Goal: Task Accomplishment & Management: Manage account settings

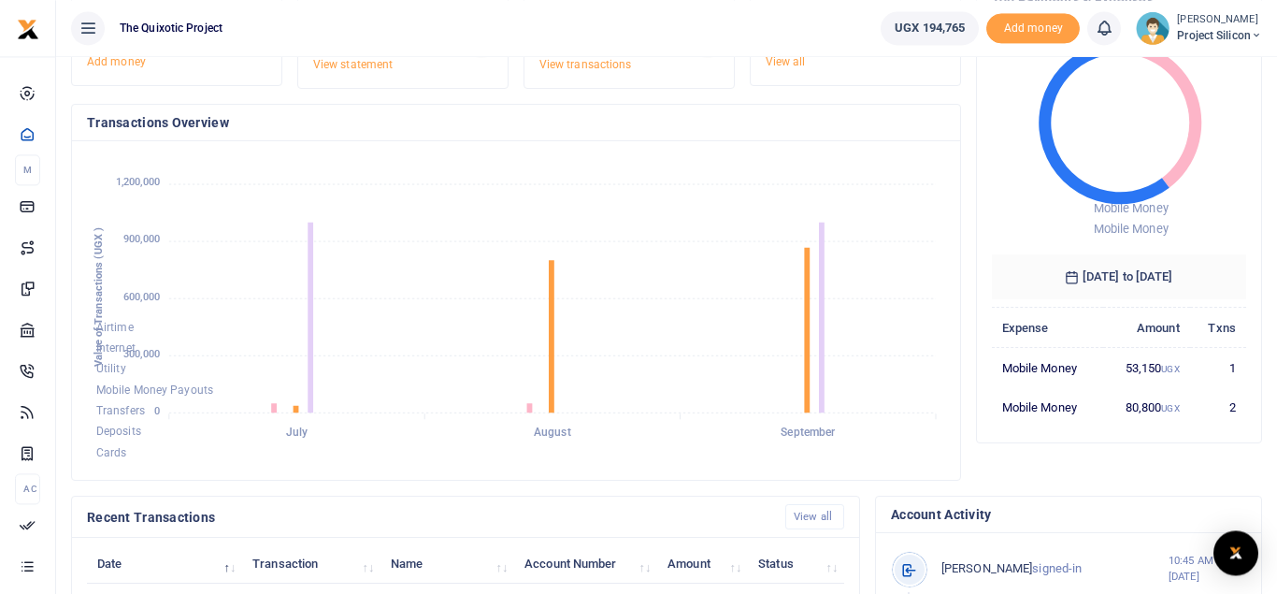
scroll to position [98, 0]
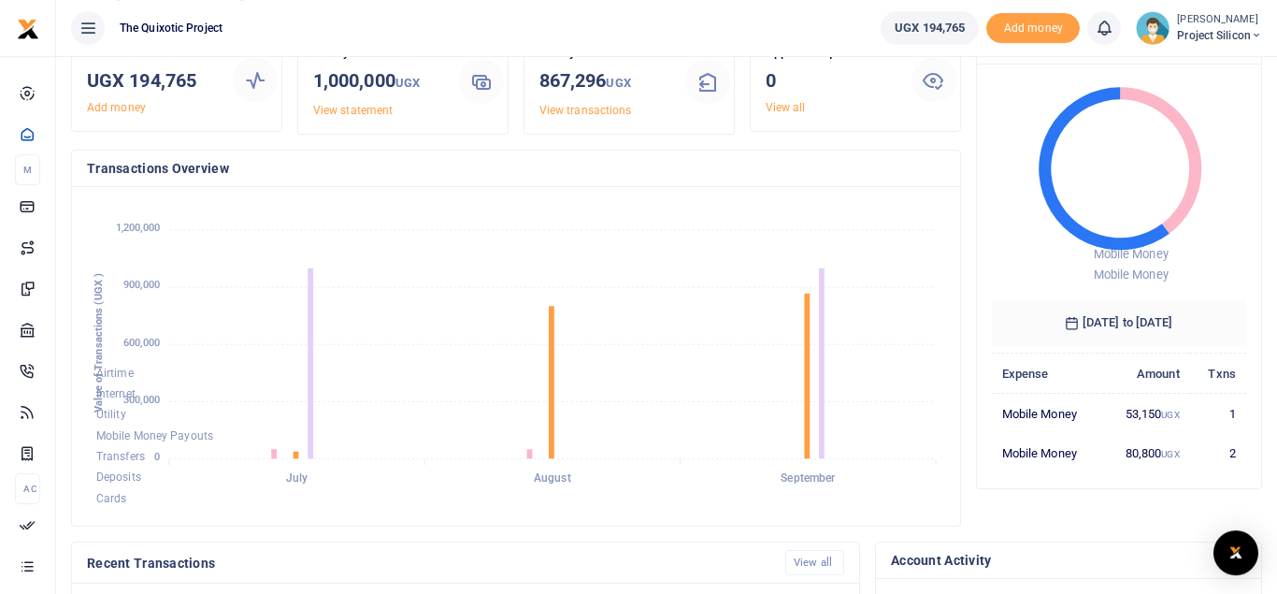
click at [489, 118] on div "Money in this month 1,000,000 UGX View statement" at bounding box center [403, 81] width 195 height 76
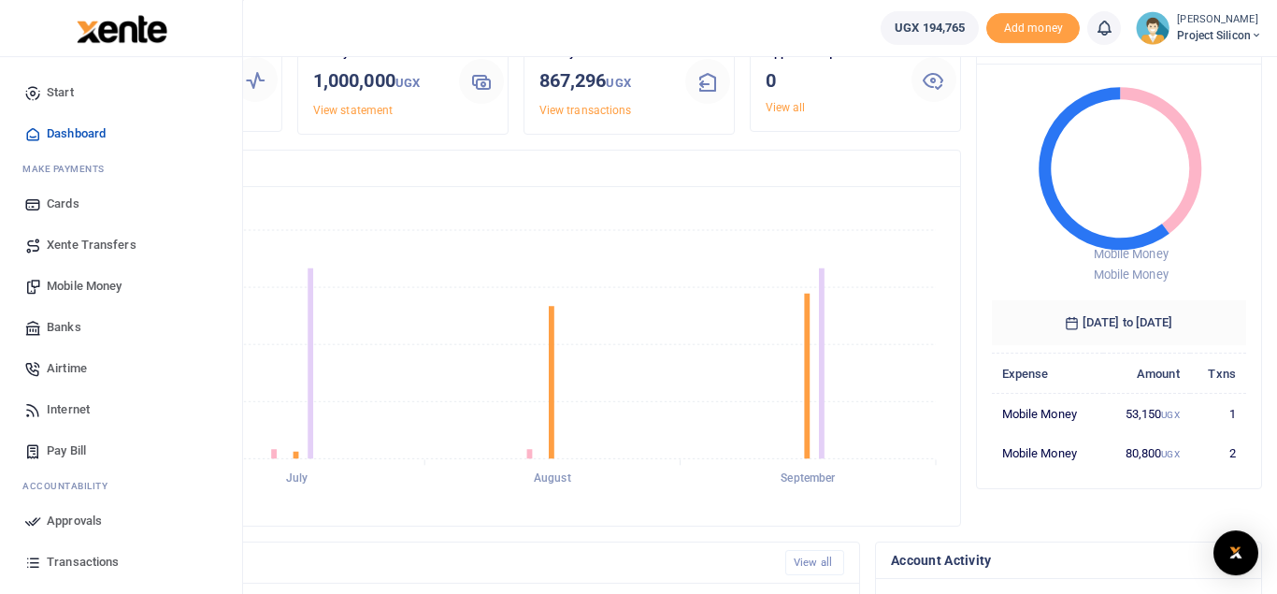
click at [92, 272] on link "Mobile Money" at bounding box center [121, 286] width 212 height 41
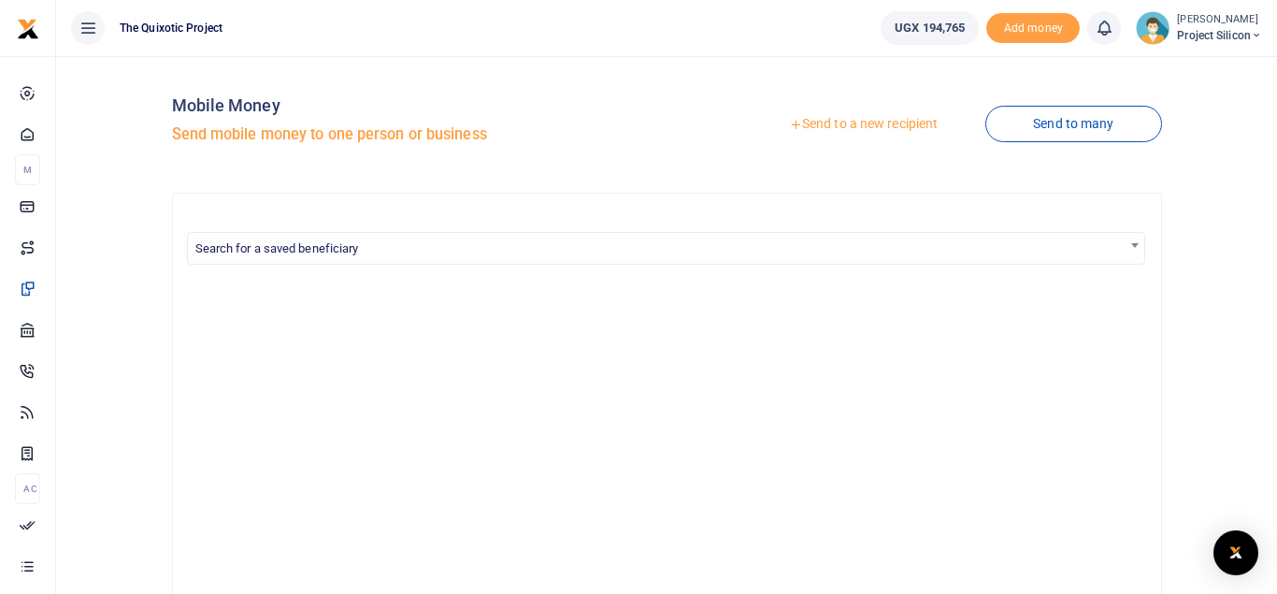
click at [835, 121] on link "Send to a new recipient" at bounding box center [864, 125] width 244 height 34
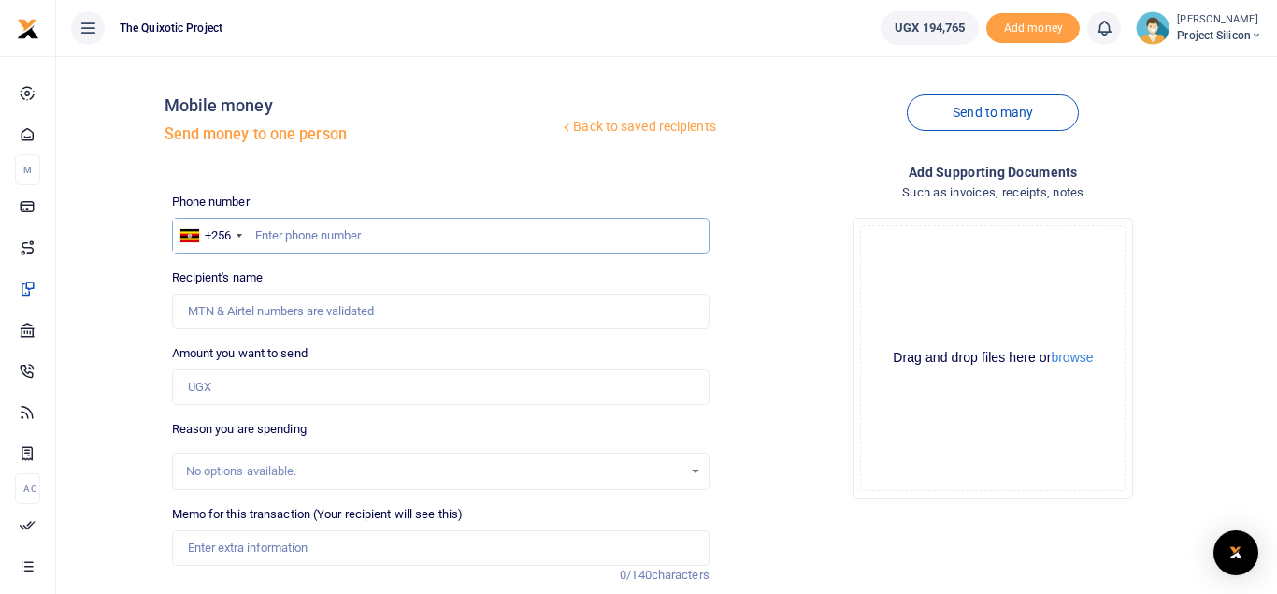
click at [318, 236] on input "text" at bounding box center [441, 236] width 538 height 36
type input "0754108223"
type input "Jimmy Kigongo"
type input "0754108223"
click at [284, 388] on input "Amount you want to send" at bounding box center [441, 387] width 538 height 36
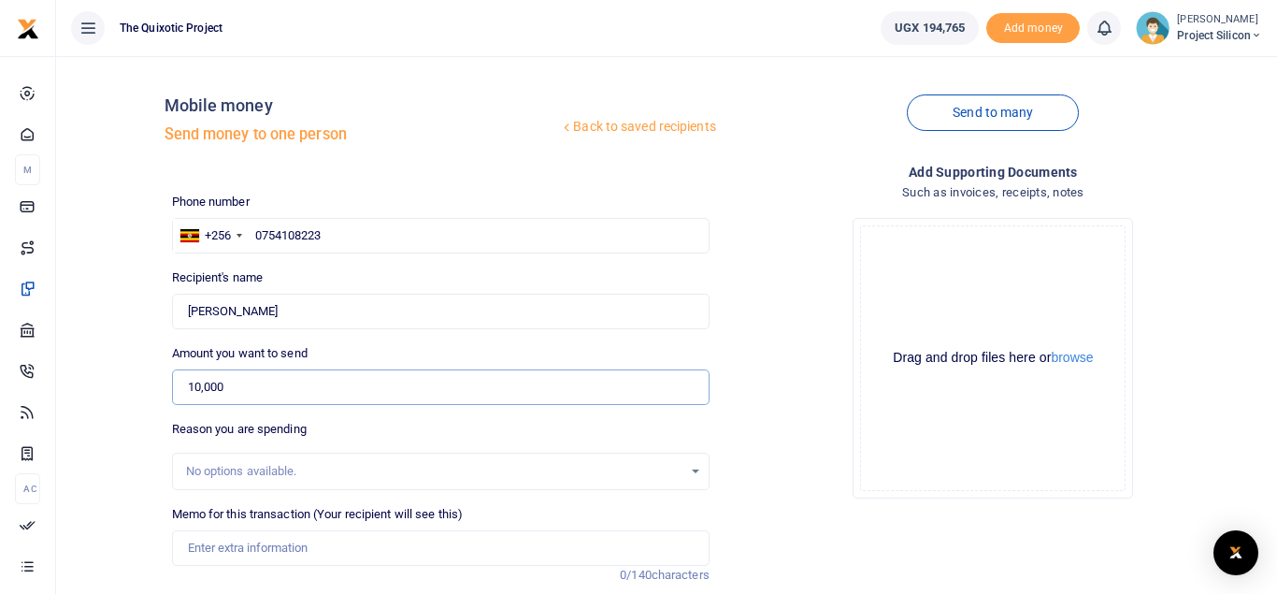
type input "10,000"
click at [318, 464] on div "No options available." at bounding box center [434, 471] width 497 height 19
click at [280, 471] on div "No options available." at bounding box center [434, 471] width 497 height 19
click at [249, 472] on div "No options available." at bounding box center [434, 471] width 497 height 19
click at [285, 546] on input "Memo for this transaction (Your recipient will see this)" at bounding box center [441, 548] width 538 height 36
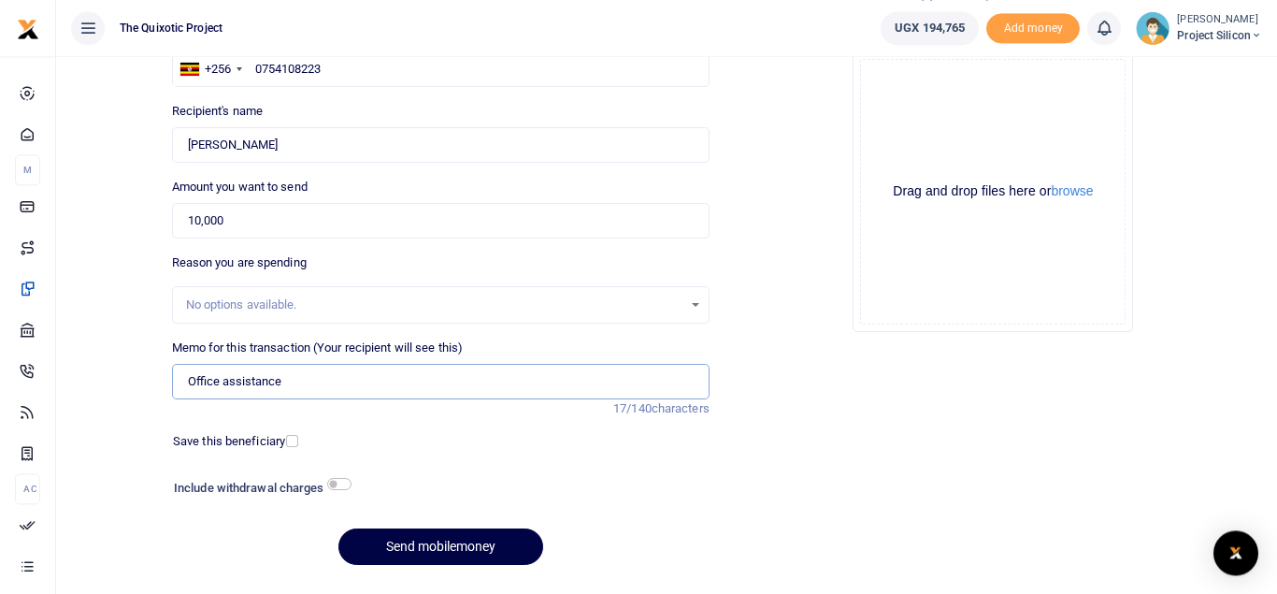
scroll to position [171, 0]
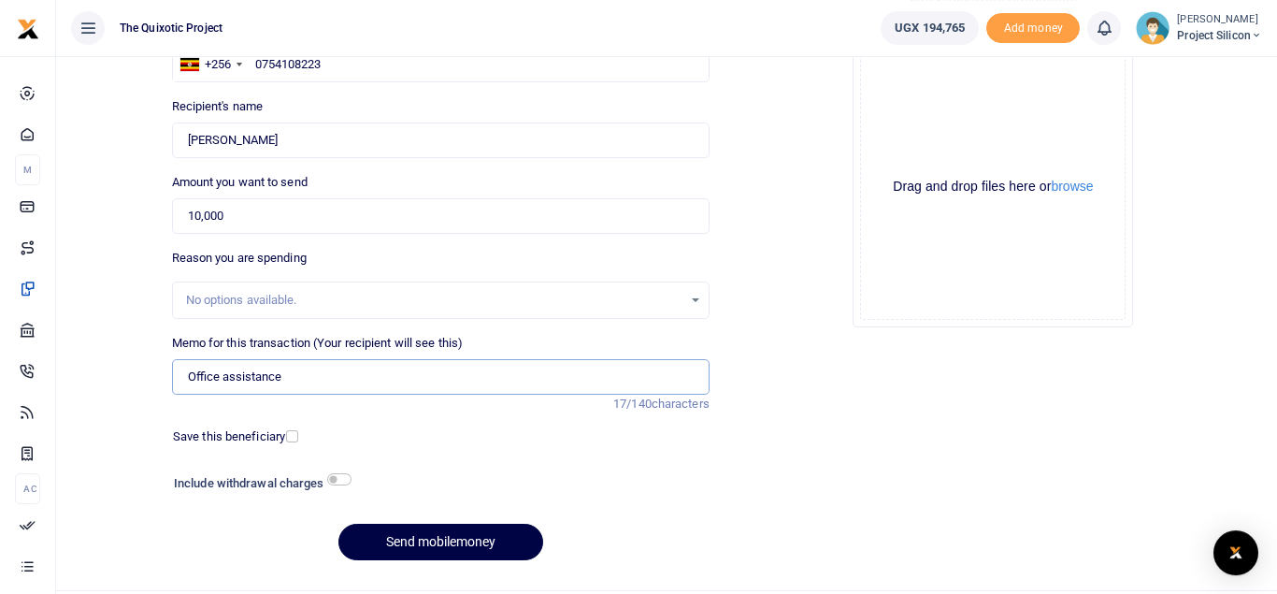
type input "Office assistance"
click at [332, 479] on input "checkbox" at bounding box center [339, 479] width 24 height 12
checkbox input "true"
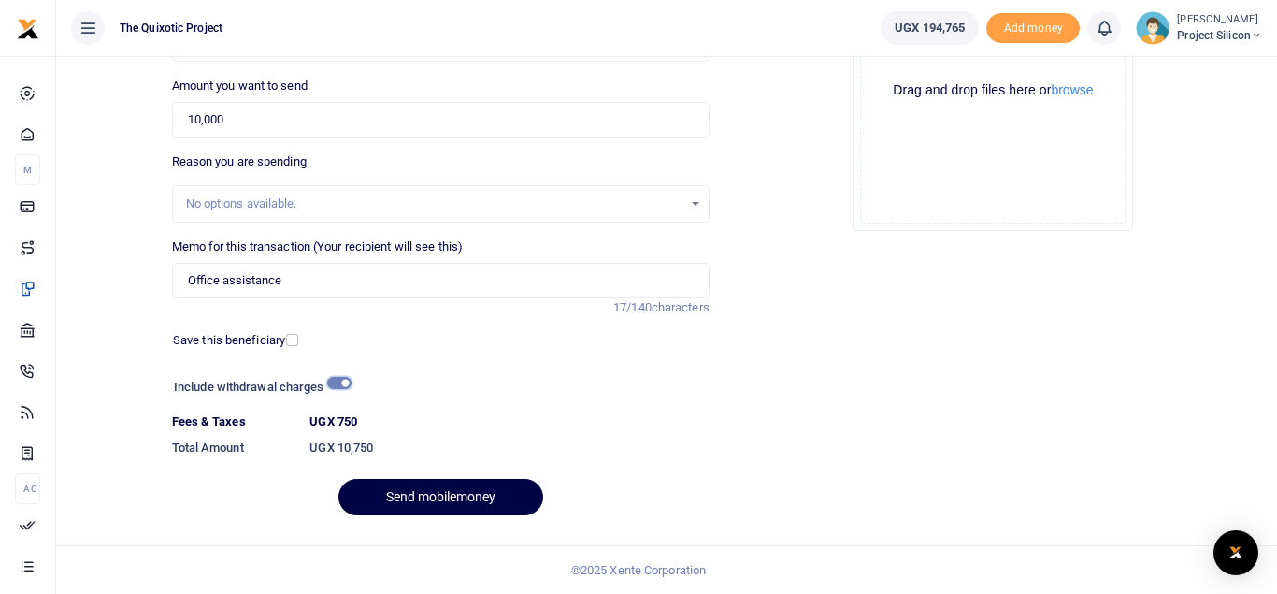
scroll to position [252, 0]
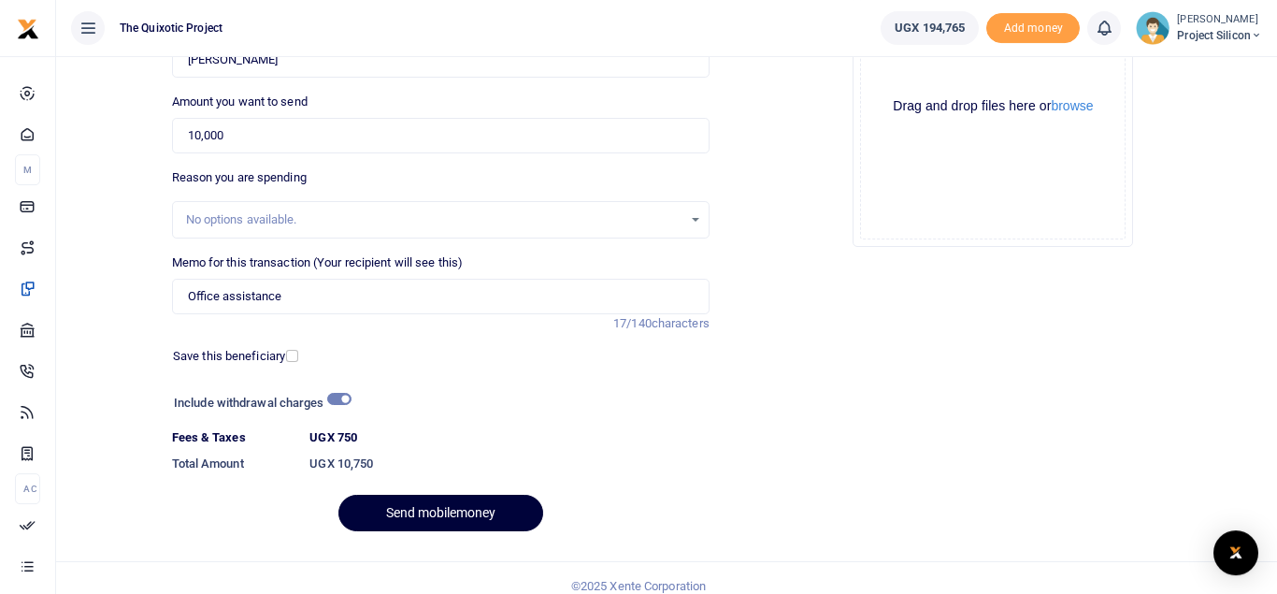
click at [440, 512] on button "Send mobilemoney" at bounding box center [441, 513] width 205 height 36
click at [440, 512] on div "Initiating" at bounding box center [441, 513] width 538 height 36
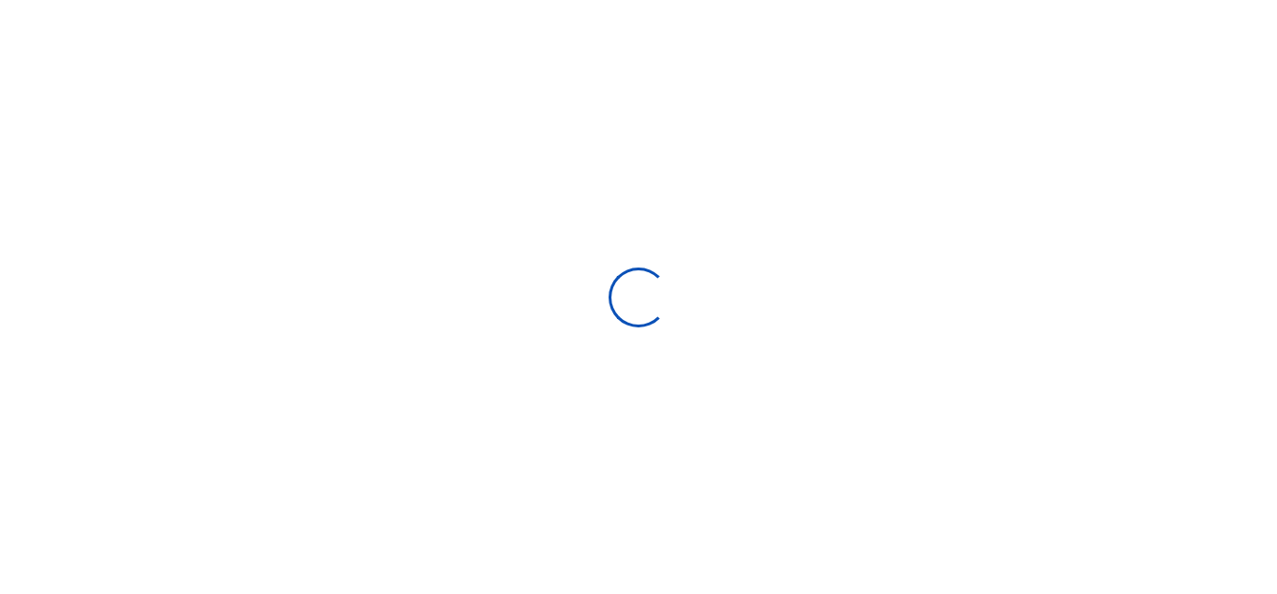
select select "Loading bundles"
select select
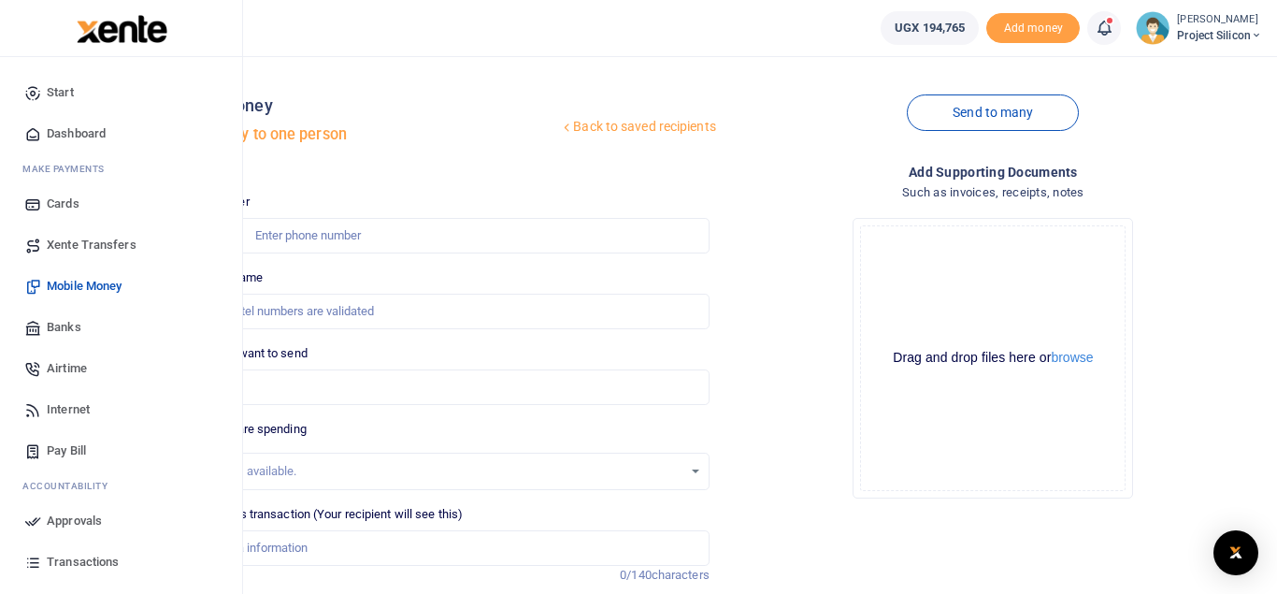
click at [80, 520] on span "Approvals" at bounding box center [74, 521] width 55 height 19
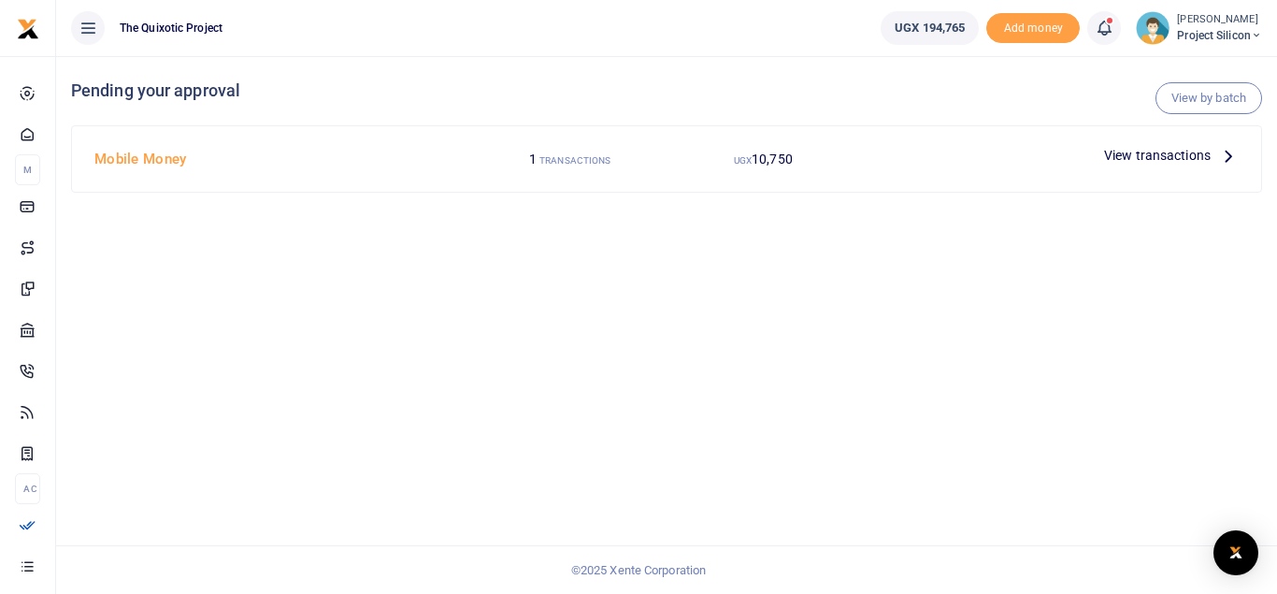
click at [409, 153] on h4 "Mobile Money" at bounding box center [279, 159] width 371 height 21
drag, startPoint x: 594, startPoint y: 166, endPoint x: 581, endPoint y: 152, distance: 19.2
click at [581, 152] on label "1 TRANSACTIONS" at bounding box center [569, 160] width 81 height 20
drag, startPoint x: 208, startPoint y: 184, endPoint x: 1222, endPoint y: 149, distance: 1015.3
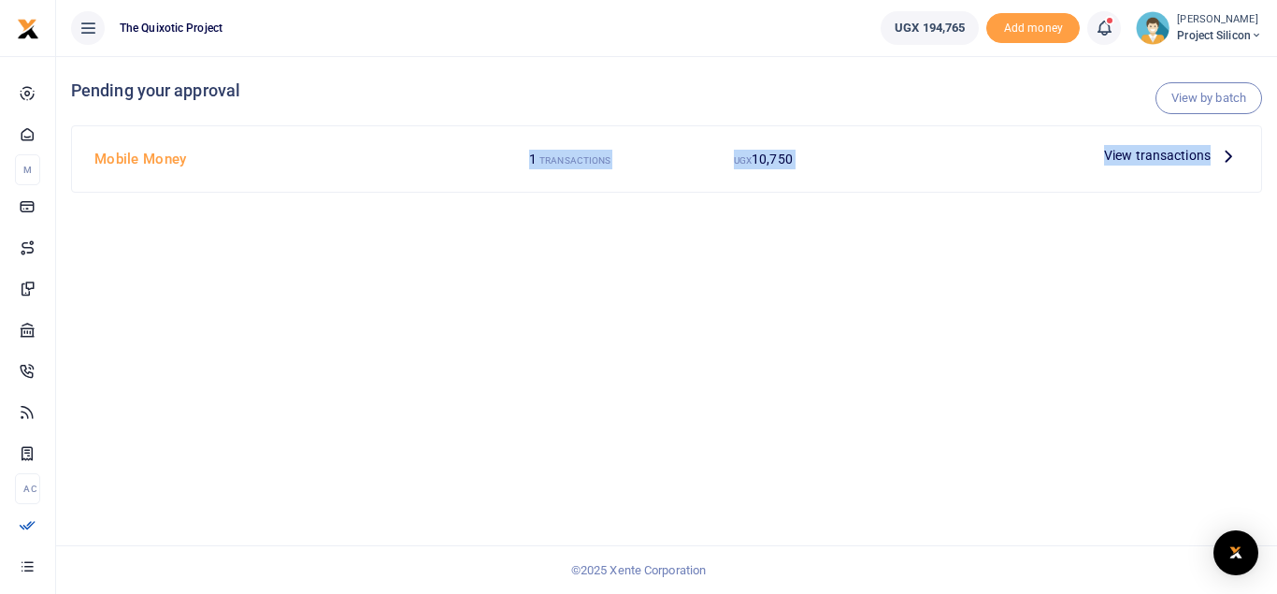
click at [1222, 149] on div "Mobile Money 1 TRANSACTIONS UGX 10,750 View transactions" at bounding box center [667, 158] width 1190 height 65
click at [1222, 149] on icon at bounding box center [1229, 155] width 21 height 21
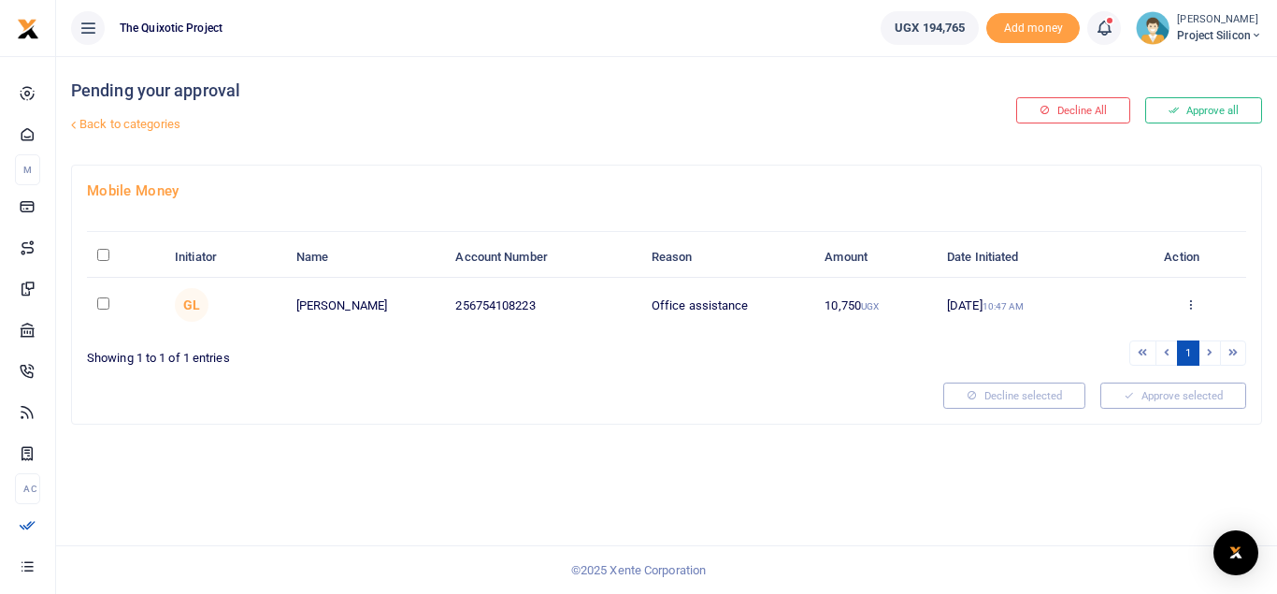
click at [107, 305] on input "checkbox" at bounding box center [103, 303] width 12 height 12
checkbox input "true"
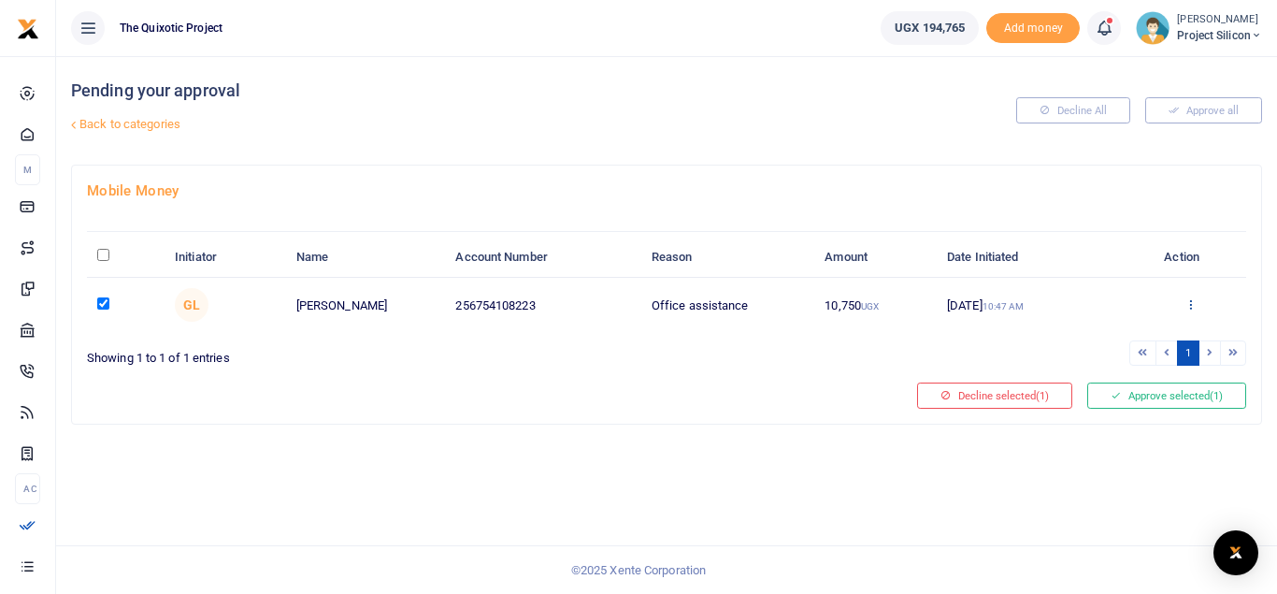
click at [1195, 305] on icon at bounding box center [1191, 303] width 12 height 13
click at [1122, 391] on button "Approve selected (1)" at bounding box center [1167, 395] width 159 height 26
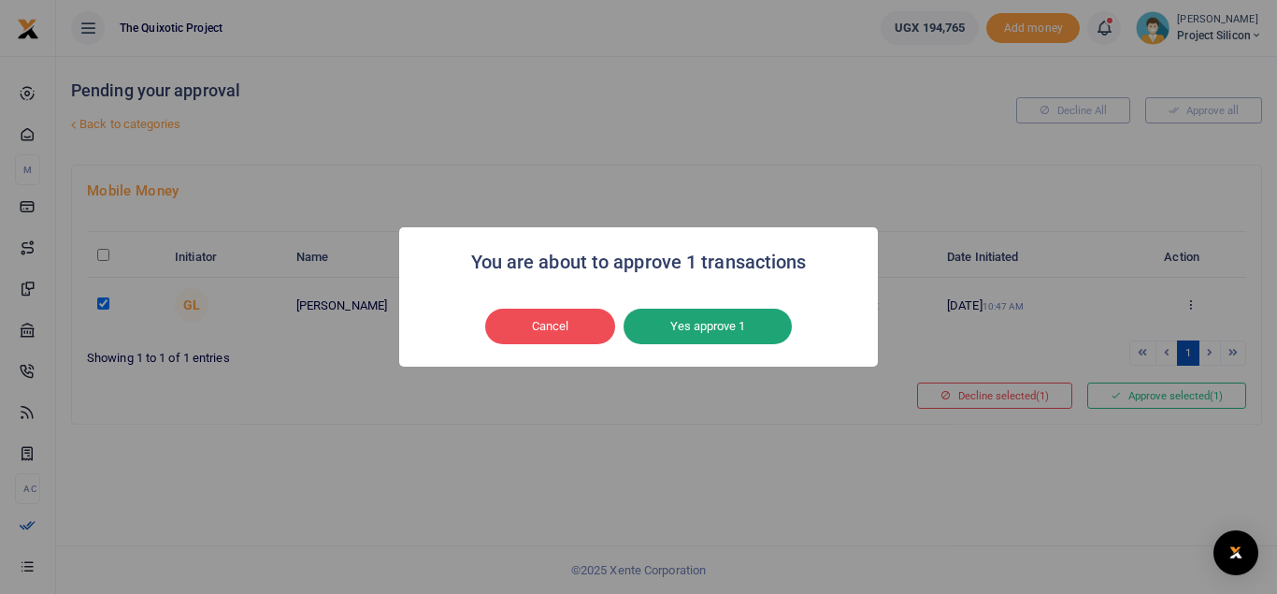
click at [698, 333] on button "Yes approve 1" at bounding box center [708, 327] width 168 height 36
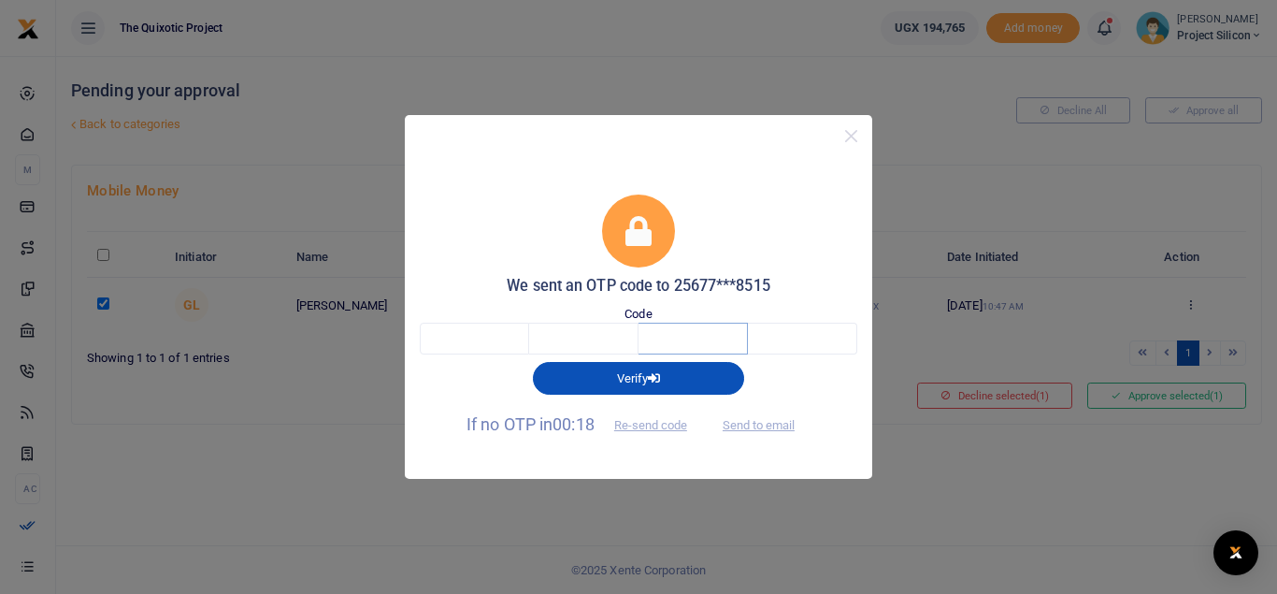
click at [698, 333] on input "text" at bounding box center [693, 339] width 109 height 32
click at [509, 343] on input "text" at bounding box center [474, 339] width 109 height 32
type input "4"
type input "9"
type input "8"
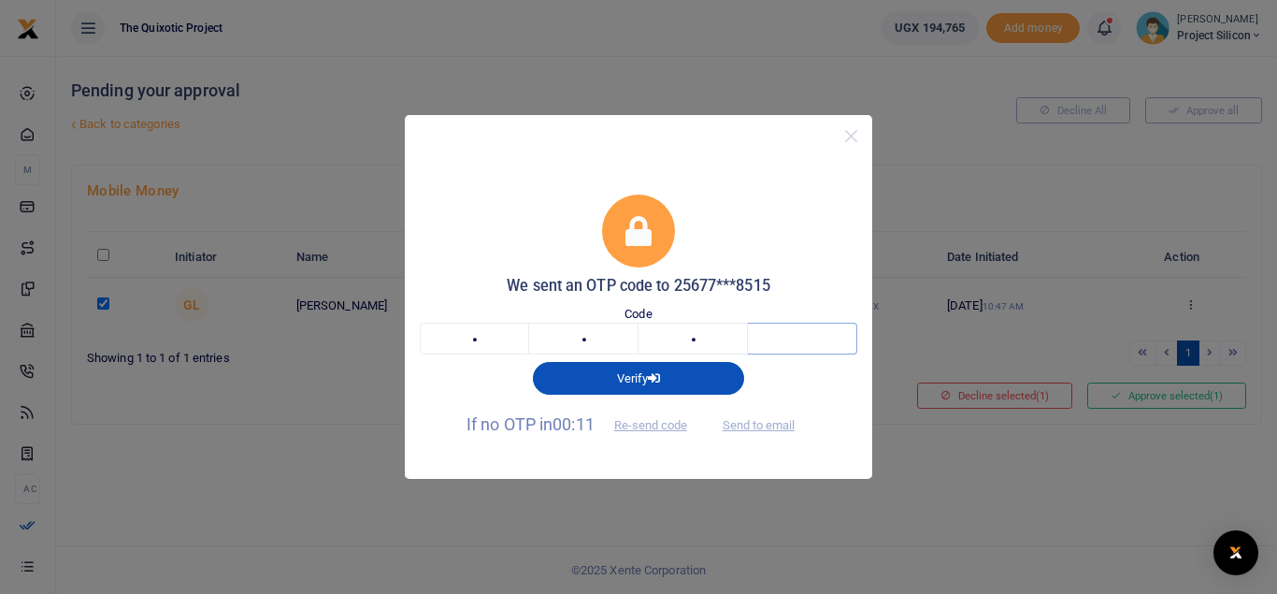
type input "3"
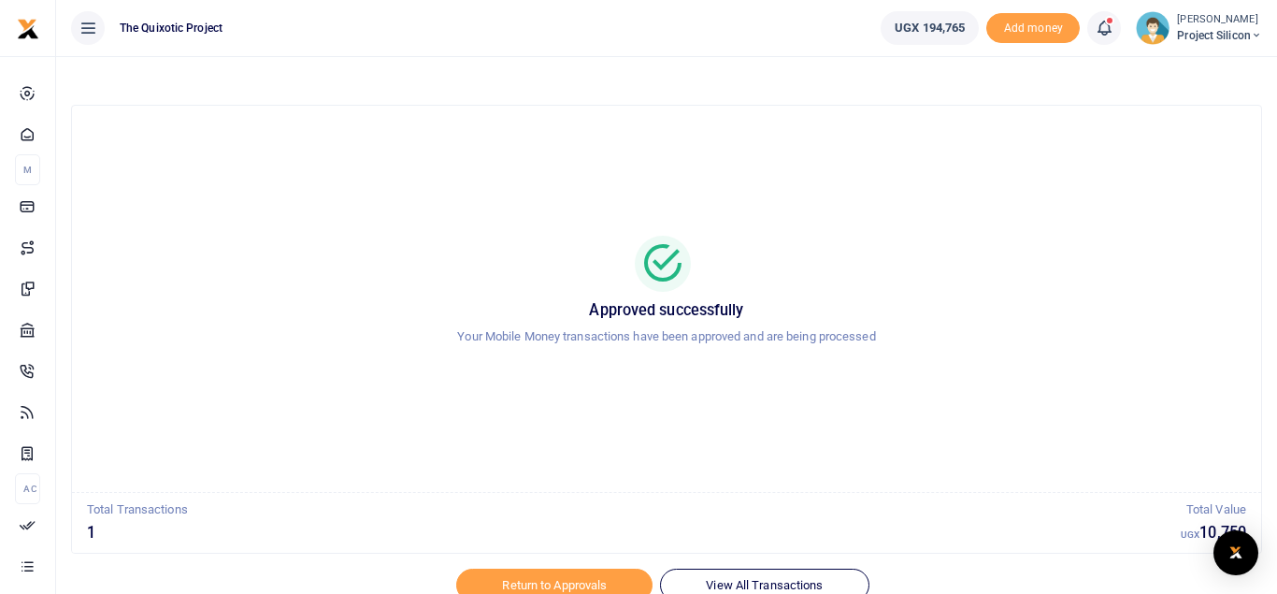
click at [1170, 362] on div "Approved successfully Your Mobile Money transactions have been approved and are…" at bounding box center [666, 299] width 1145 height 356
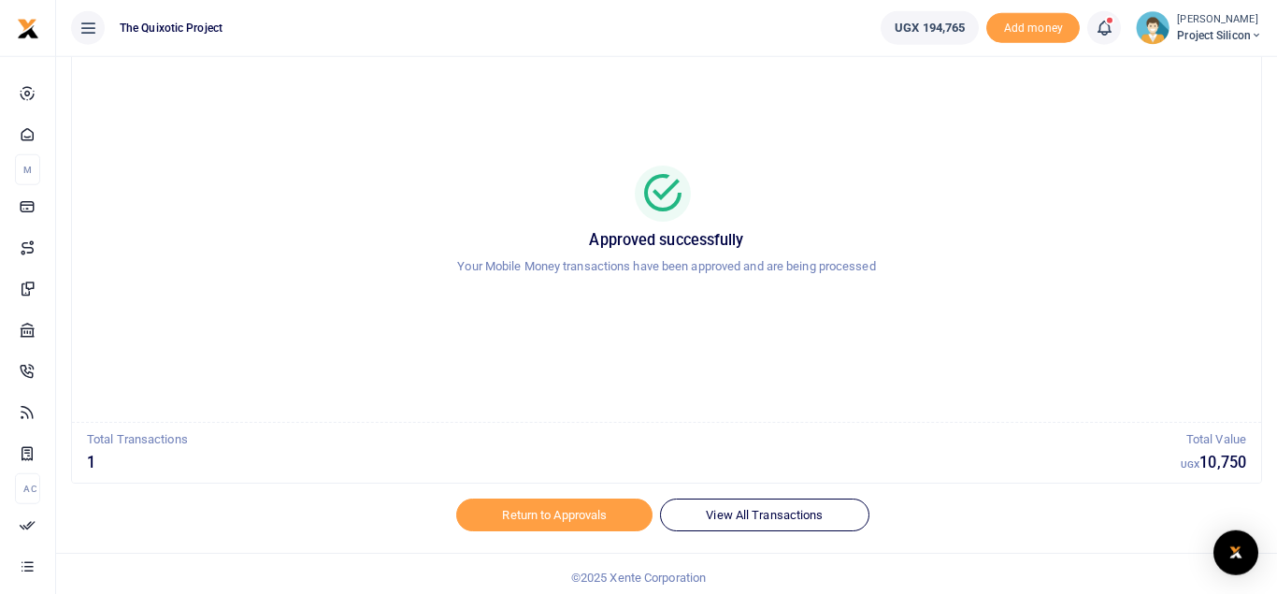
scroll to position [79, 0]
